Goal: Task Accomplishment & Management: Manage account settings

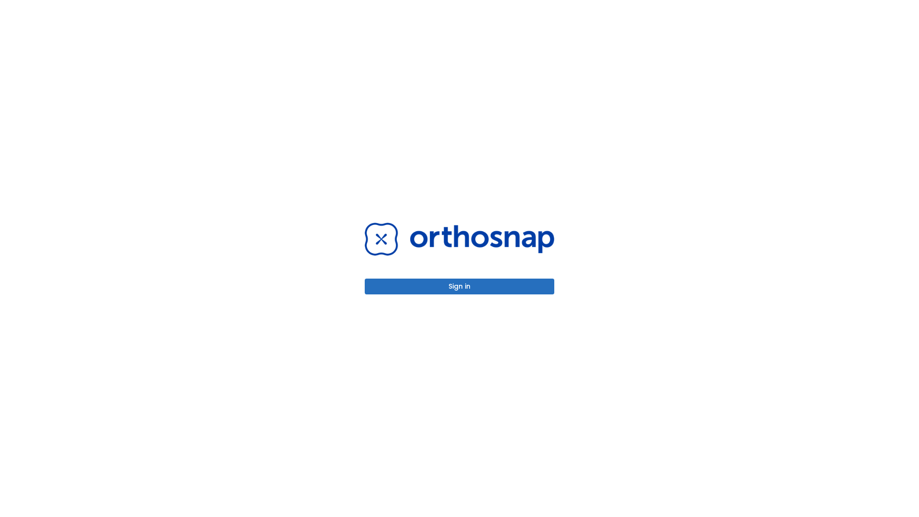
click at [459, 286] on button "Sign in" at bounding box center [459, 286] width 189 height 16
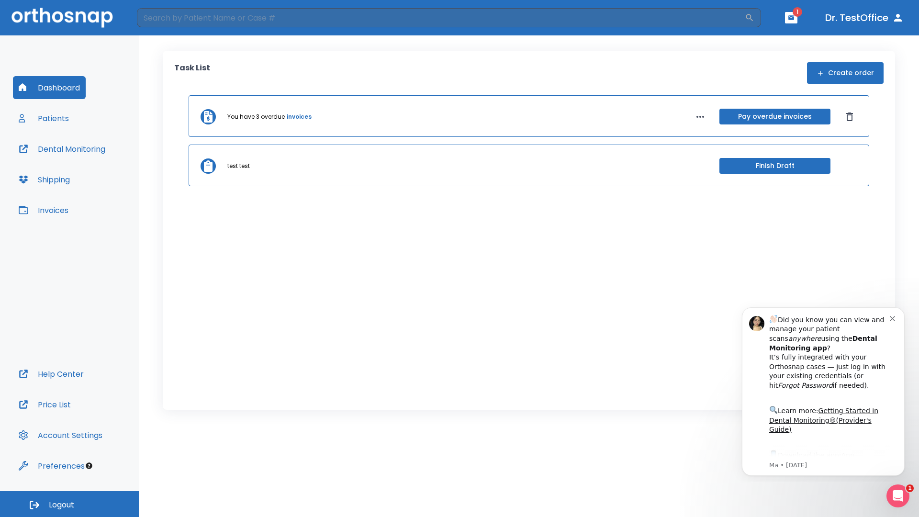
click at [69, 504] on span "Logout" at bounding box center [61, 505] width 25 height 11
